Goal: Transaction & Acquisition: Purchase product/service

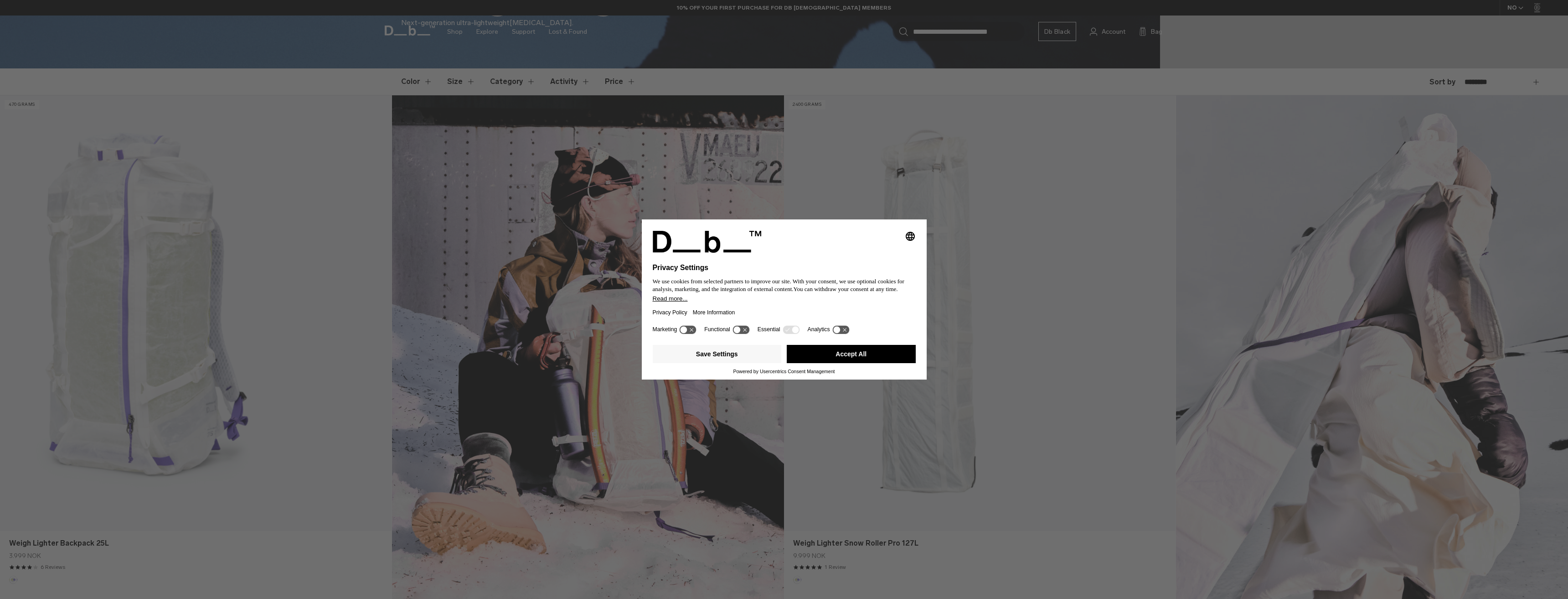
click at [200, 266] on div "Selecting an option will immediately change the language Privacy Settings We us…" at bounding box center [784, 299] width 1568 height 599
click at [848, 355] on button "Accept All" at bounding box center [851, 354] width 129 height 18
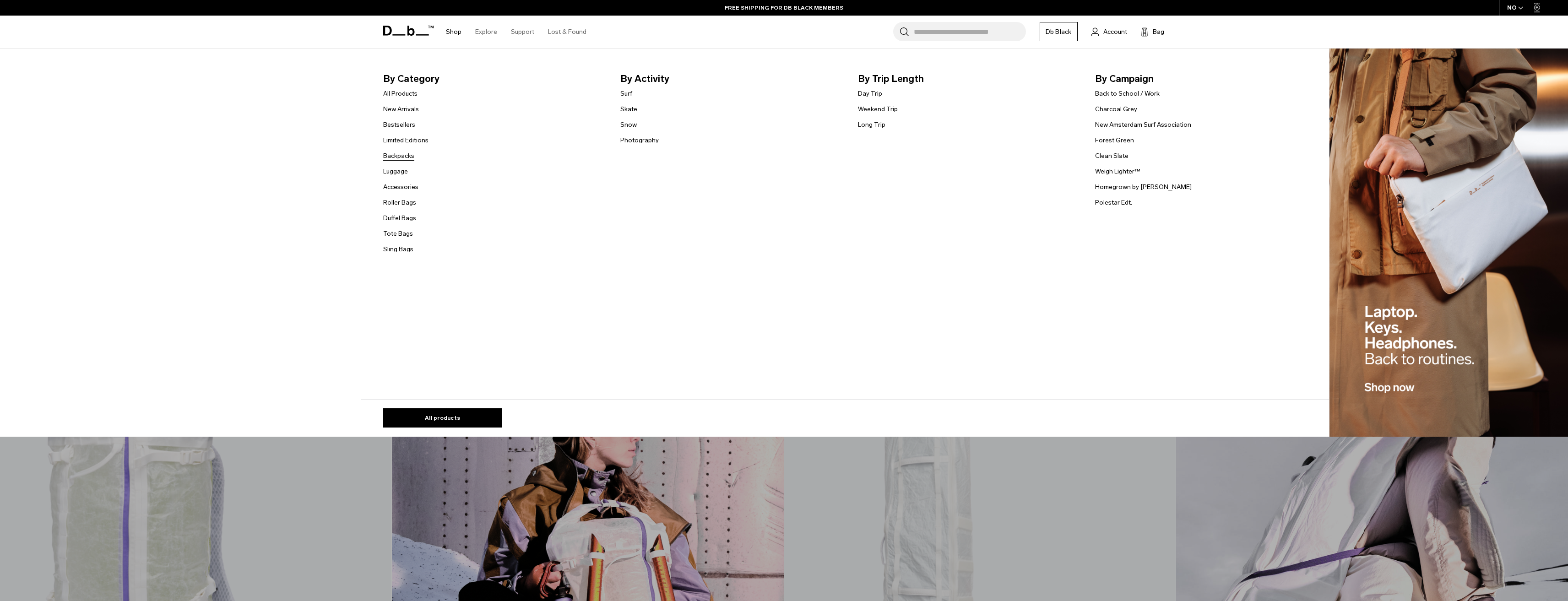
click at [394, 154] on link "Backpacks" at bounding box center [398, 156] width 31 height 10
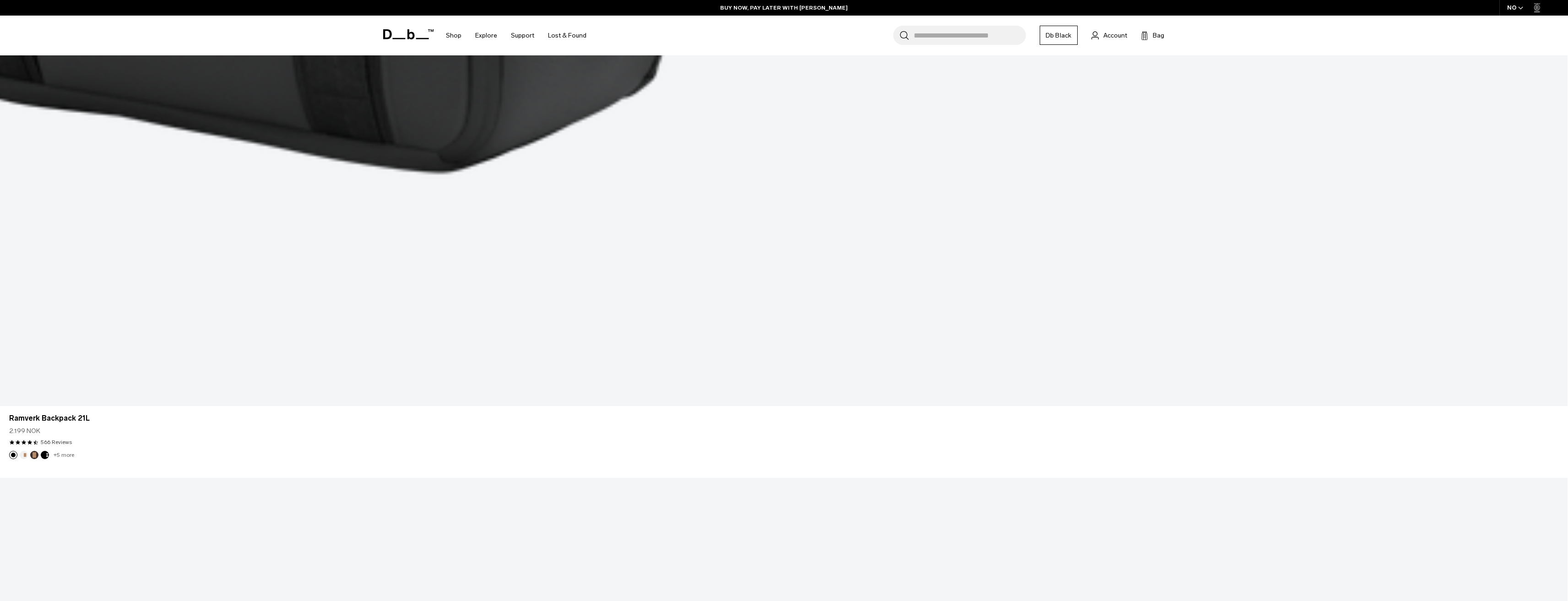
scroll to position [5110, 0]
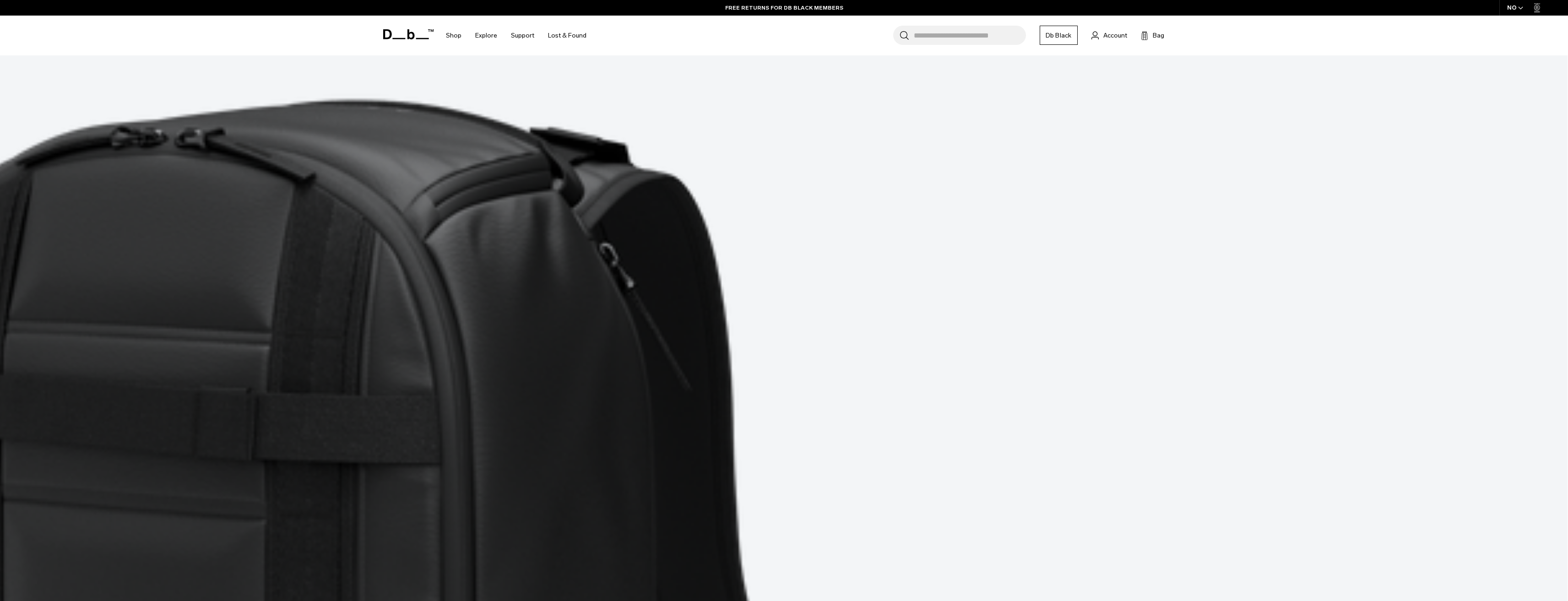
scroll to position [6009, 0]
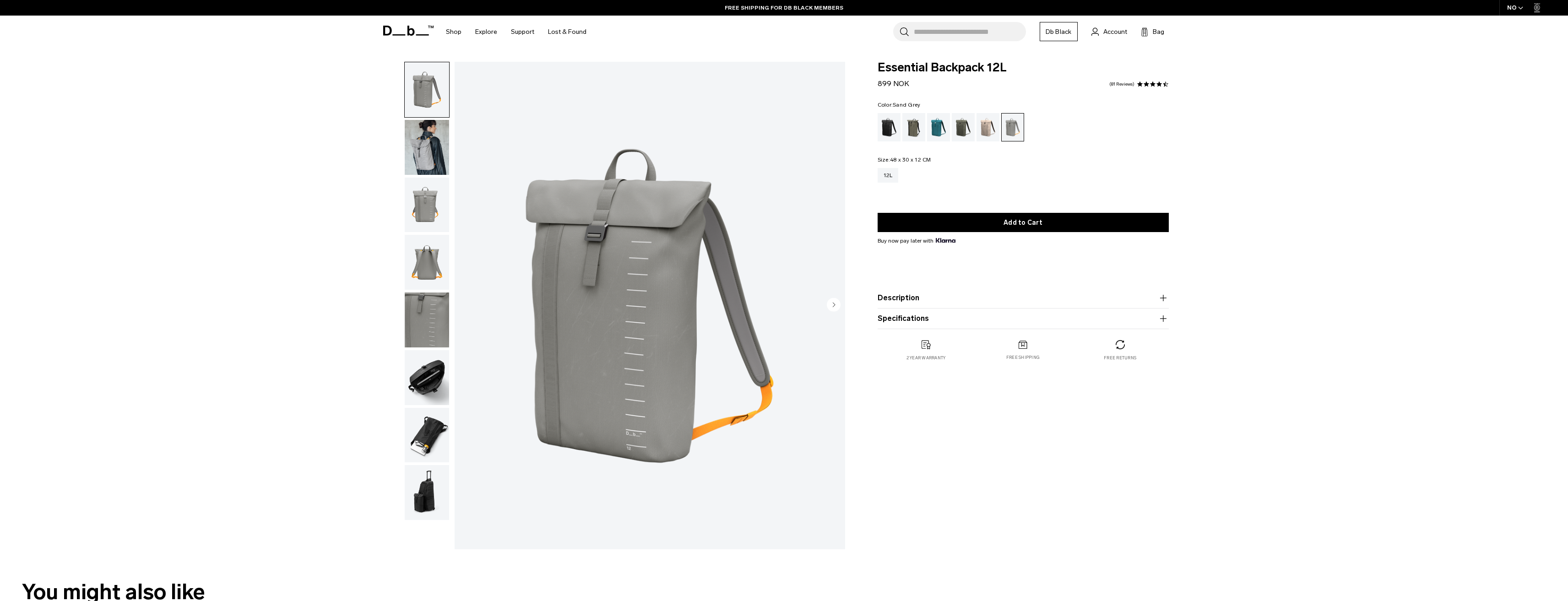
click at [423, 149] on img "button" at bounding box center [427, 147] width 44 height 55
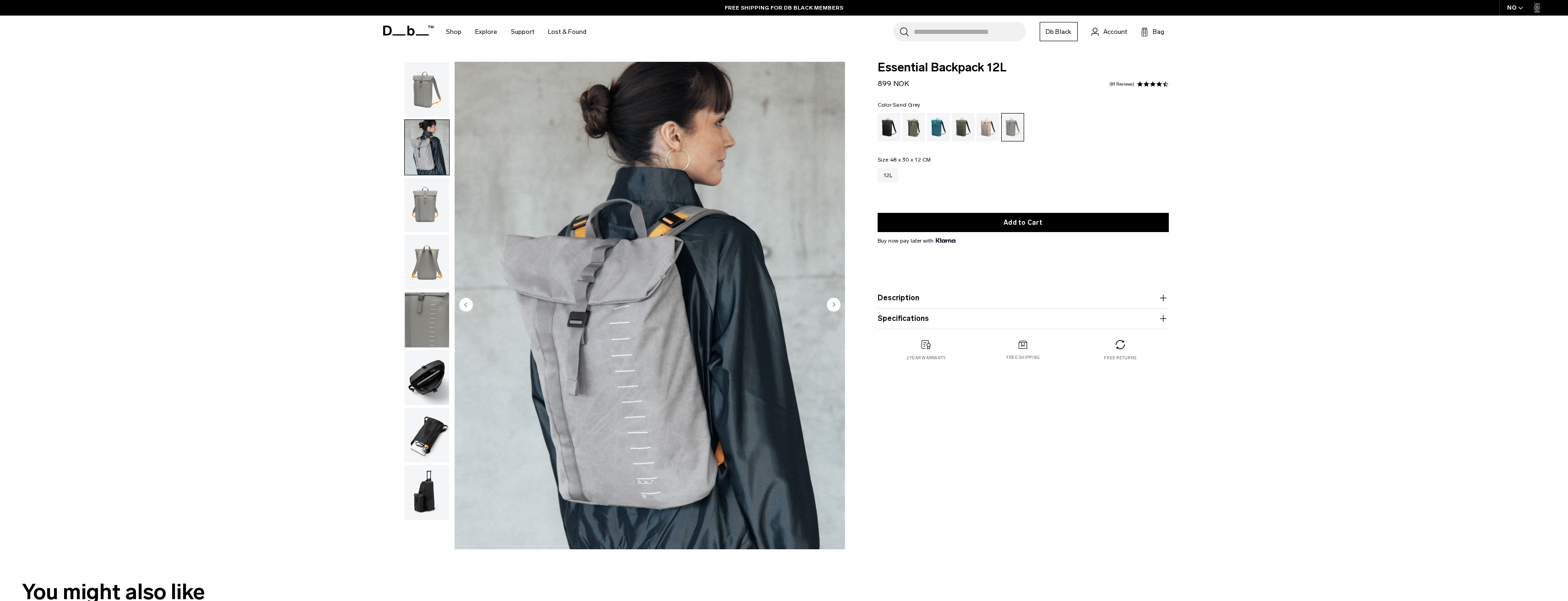
click at [426, 248] on img "button" at bounding box center [427, 262] width 44 height 55
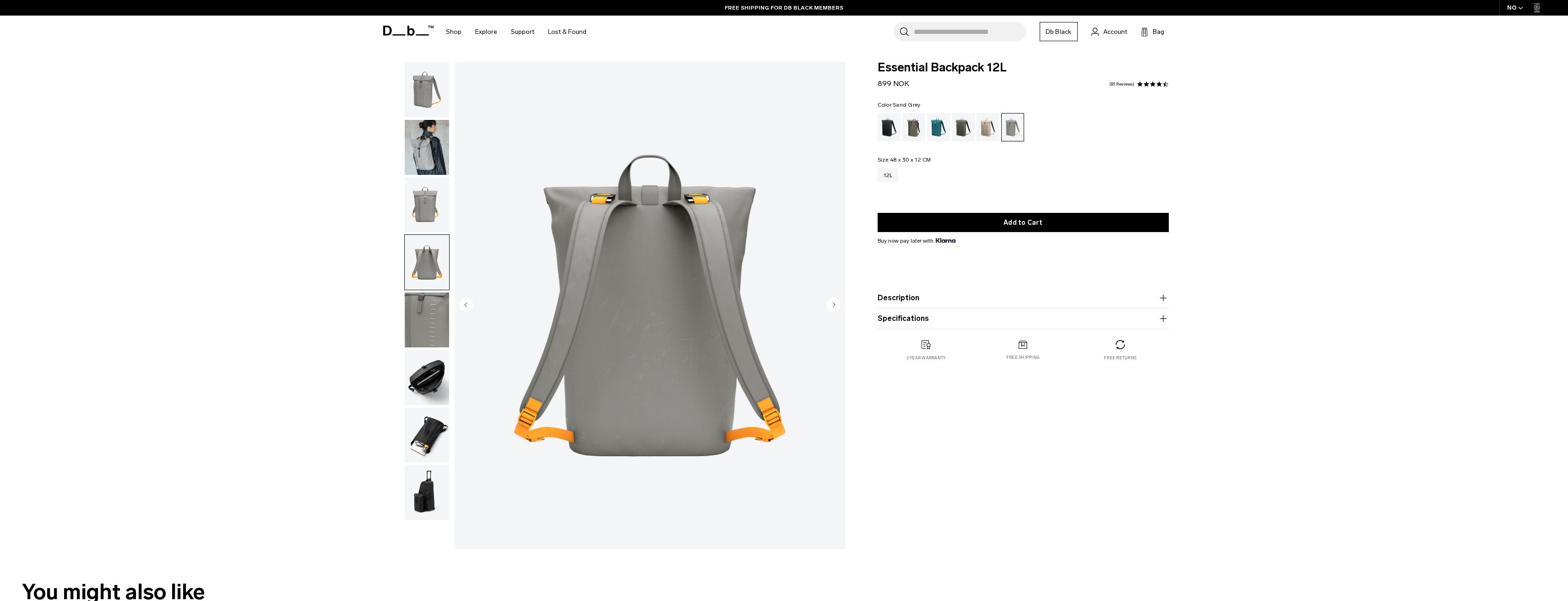
click at [903, 297] on button "Description" at bounding box center [1023, 298] width 291 height 11
click at [913, 413] on button "Specifications" at bounding box center [1023, 411] width 291 height 11
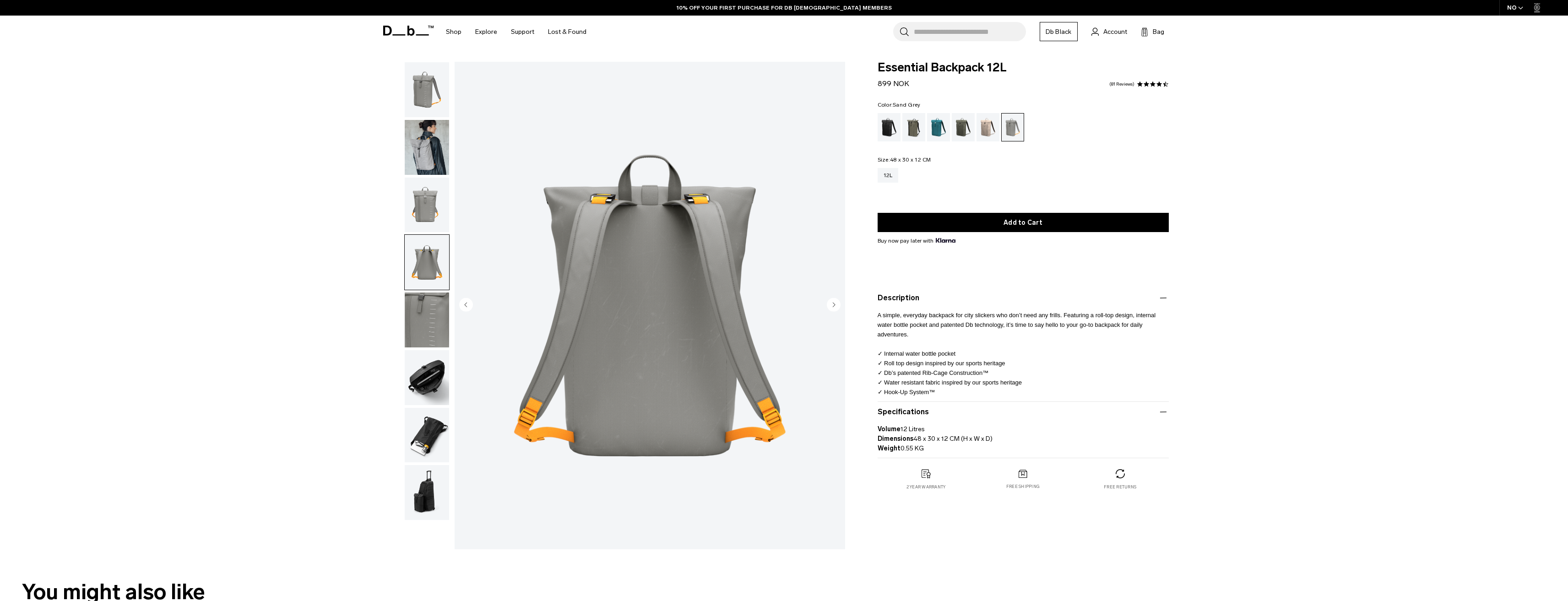
click at [435, 203] on img "button" at bounding box center [427, 205] width 44 height 55
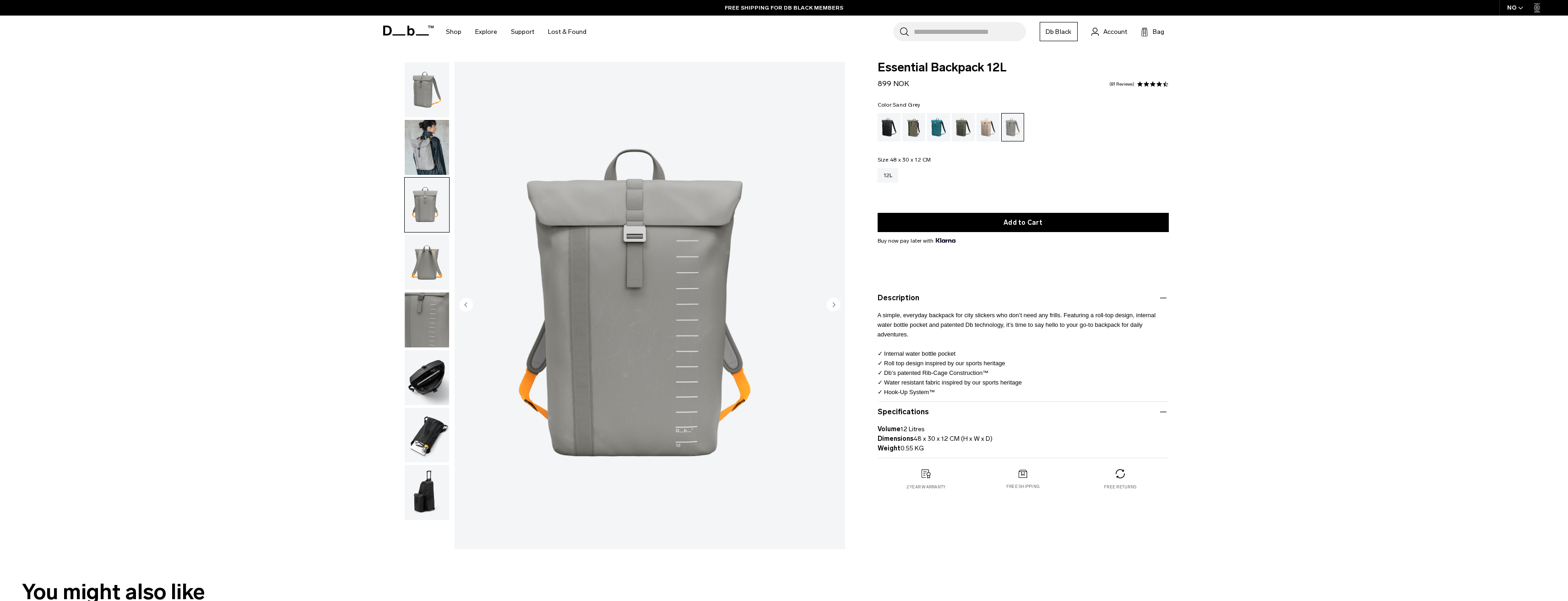
click at [431, 439] on img "button" at bounding box center [427, 435] width 44 height 55
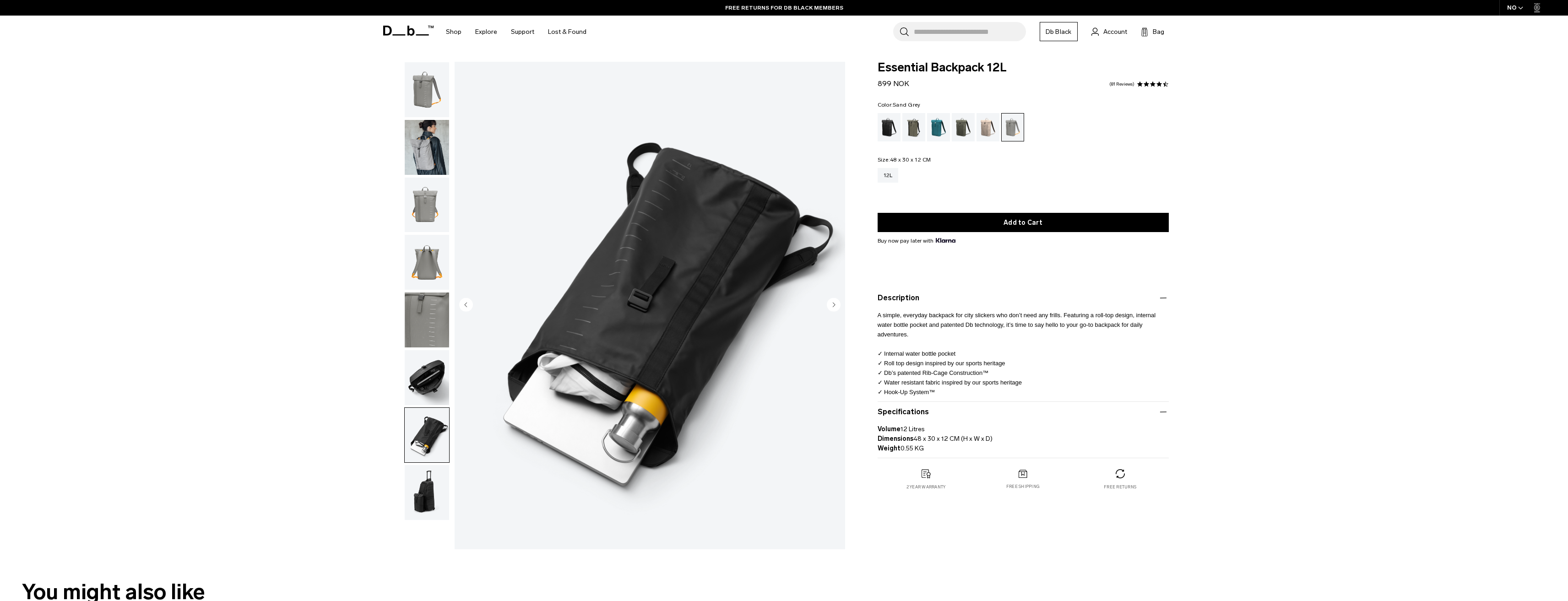
click at [425, 492] on img "button" at bounding box center [427, 492] width 44 height 55
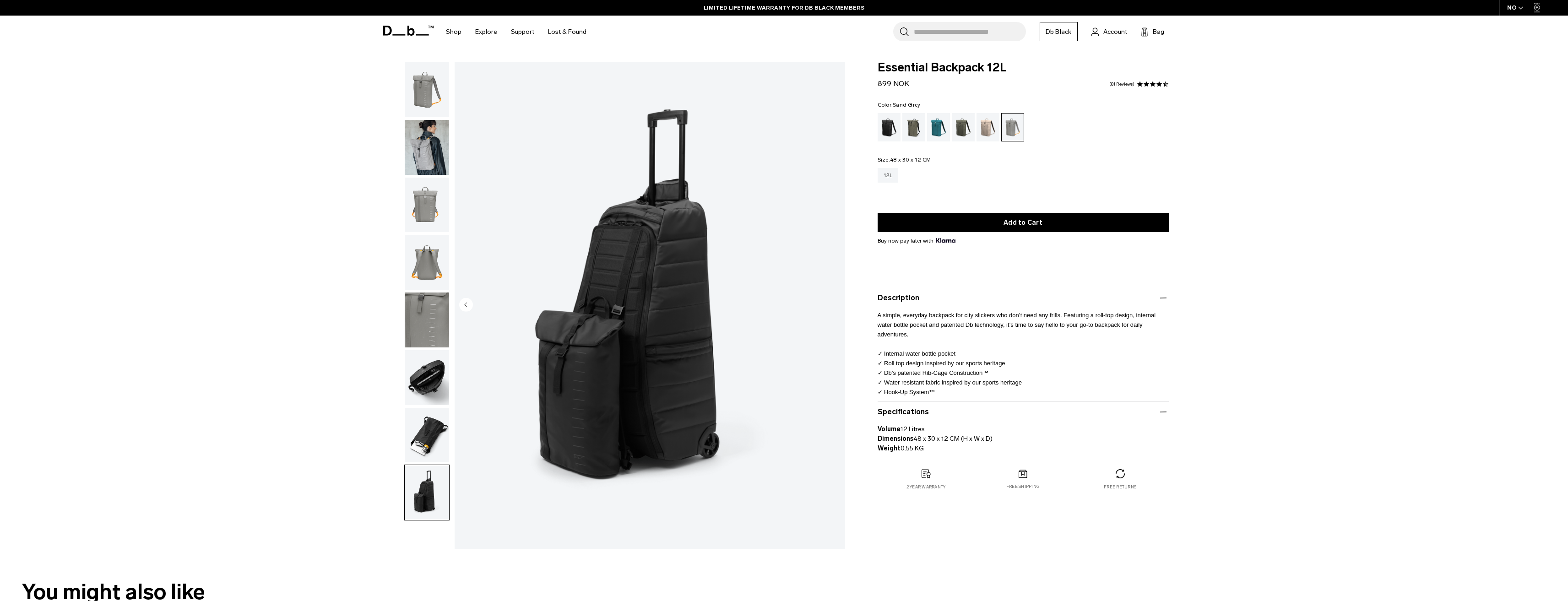
click at [426, 262] on img "button" at bounding box center [427, 262] width 44 height 55
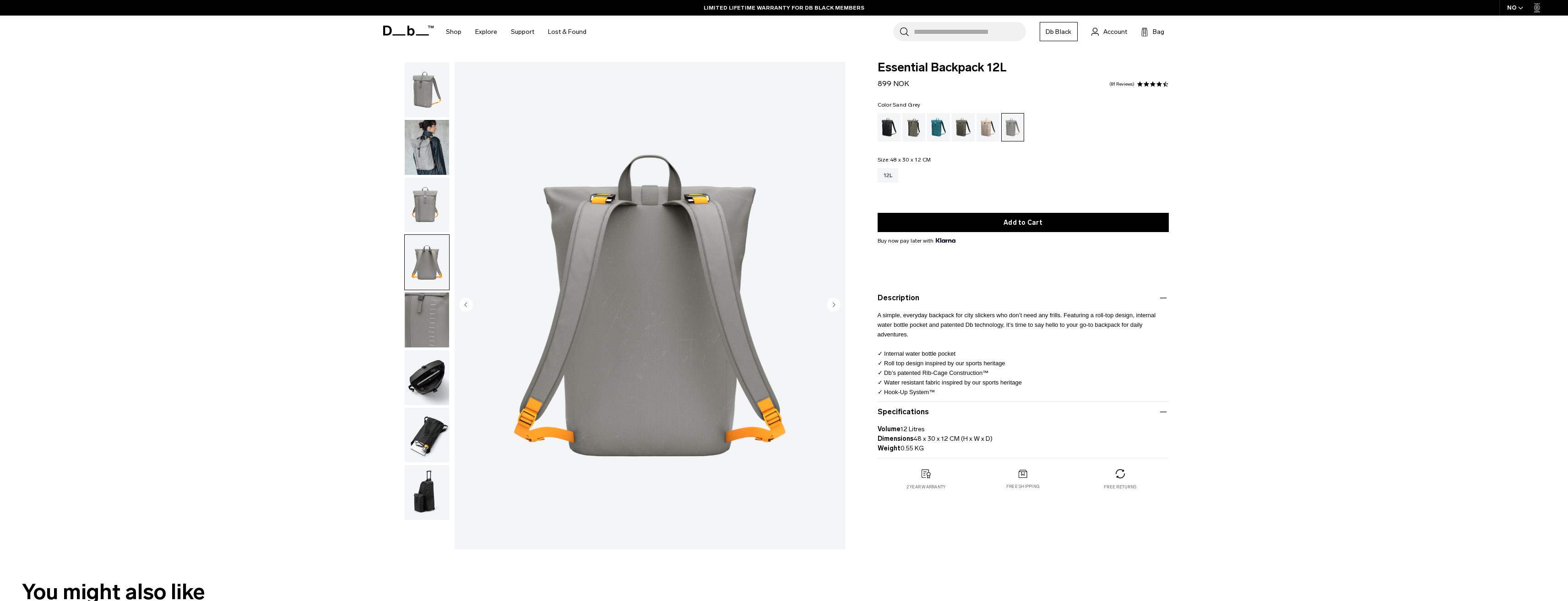
click at [425, 205] on img "button" at bounding box center [427, 205] width 44 height 55
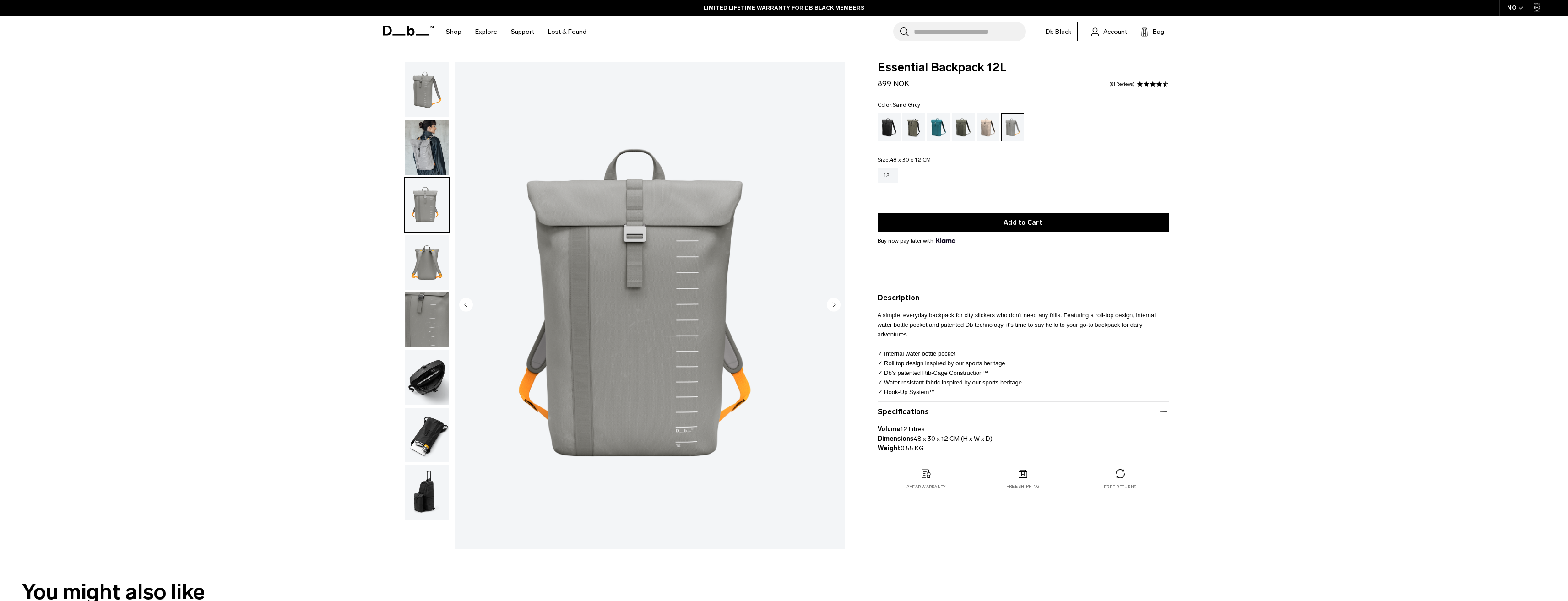
click at [423, 149] on img "button" at bounding box center [427, 147] width 44 height 55
